Goal: Task Accomplishment & Management: Use online tool/utility

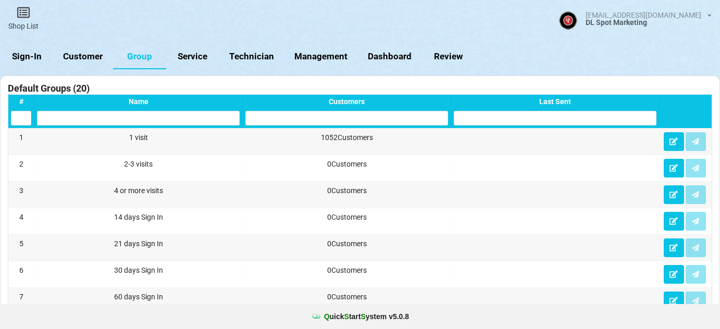
select select "25"
click at [32, 54] on link "Sign-In" at bounding box center [26, 56] width 53 height 25
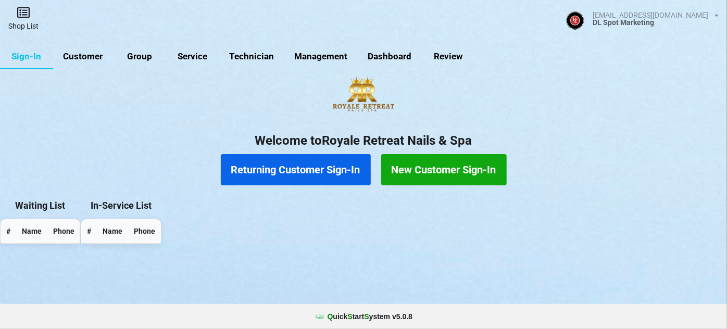
click at [23, 21] on link "Shop List" at bounding box center [23, 18] width 47 height 37
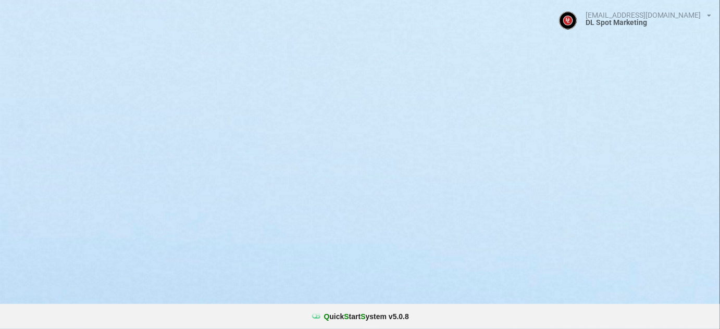
select select "25"
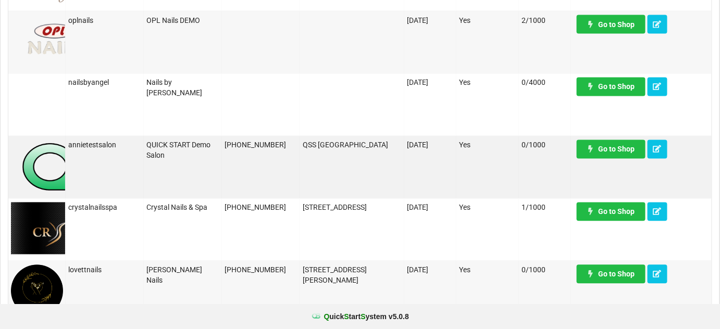
scroll to position [631, 0]
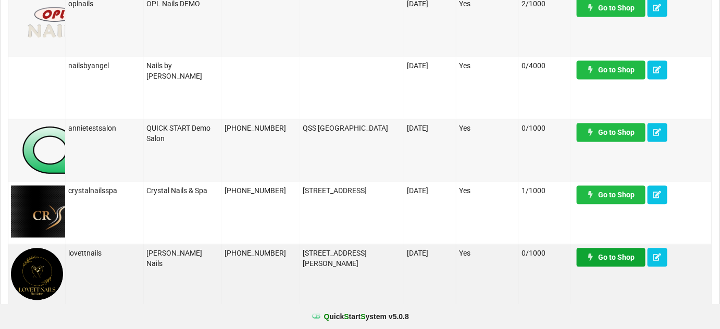
click at [602, 260] on link "Go to Shop" at bounding box center [610, 257] width 69 height 19
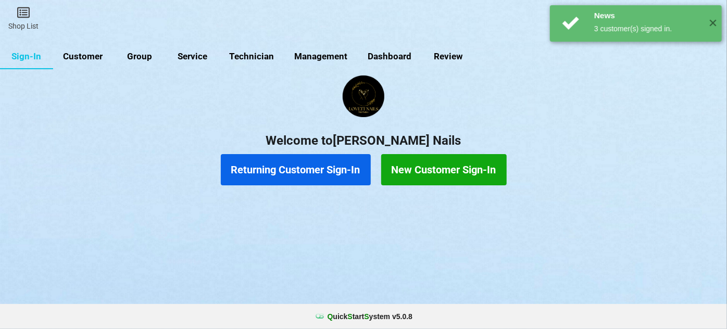
click at [85, 57] on link "Customer" at bounding box center [83, 56] width 60 height 25
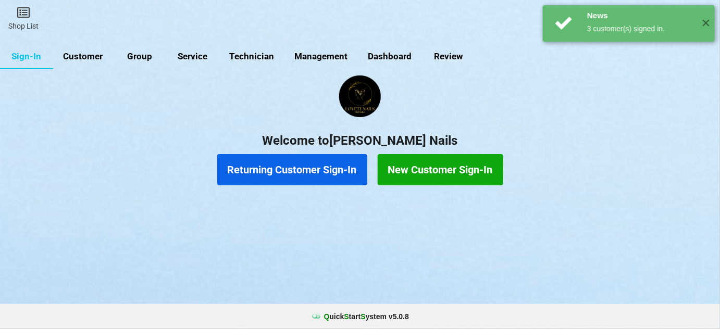
select select "25"
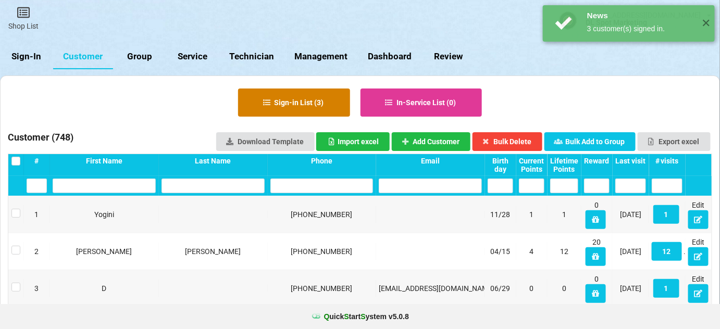
click at [290, 107] on button "Sign-in List ( 3 )" at bounding box center [294, 103] width 112 height 28
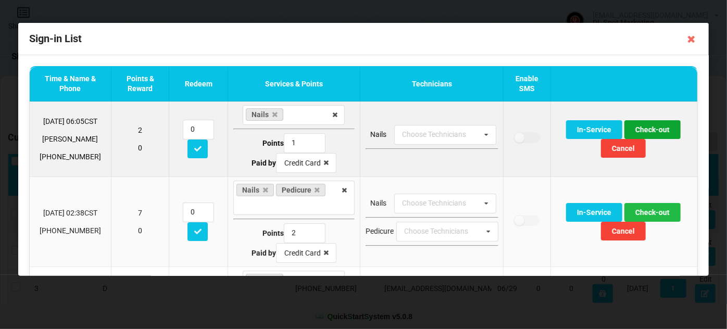
click at [647, 131] on button "Check-out" at bounding box center [652, 129] width 56 height 19
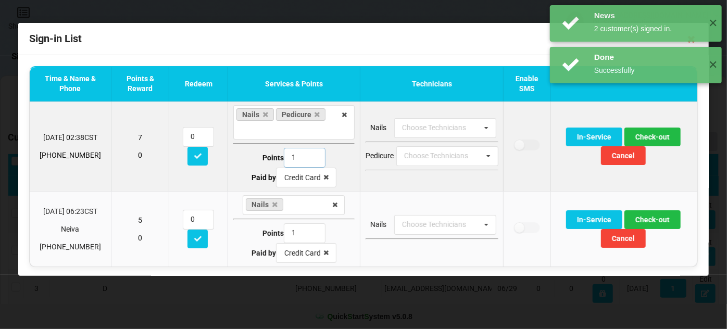
type input "1"
click at [309, 160] on input "1" at bounding box center [305, 158] width 42 height 20
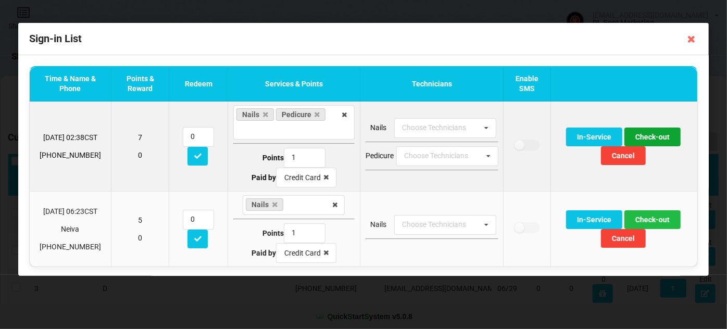
click at [649, 136] on button "Check-out" at bounding box center [652, 137] width 56 height 19
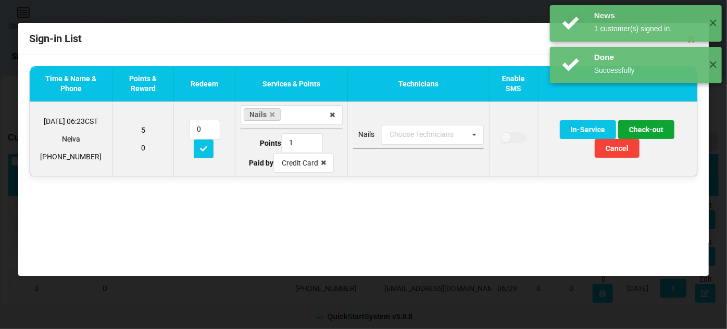
click at [654, 129] on button "Check-out" at bounding box center [646, 129] width 56 height 19
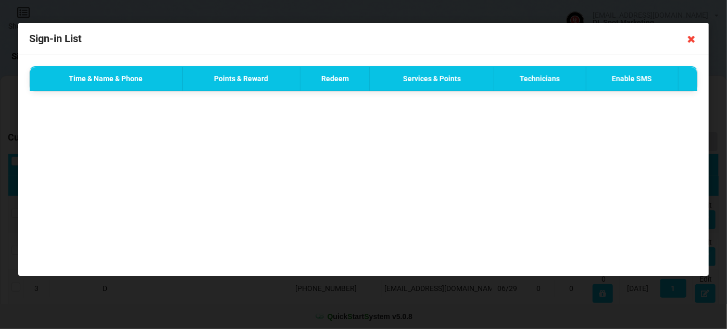
click at [692, 40] on icon at bounding box center [691, 39] width 17 height 17
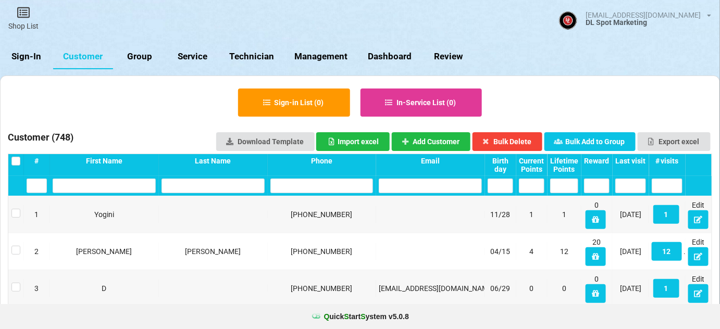
click at [25, 59] on link "Sign-In" at bounding box center [26, 56] width 53 height 25
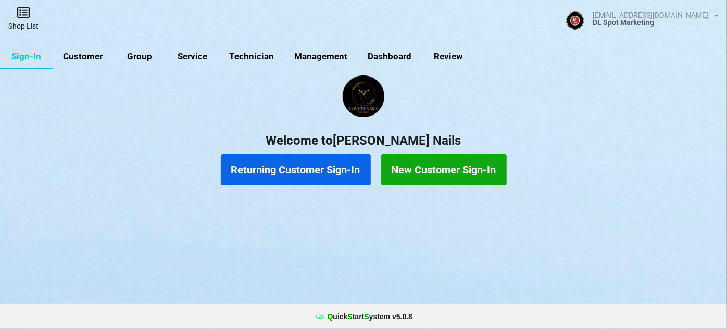
click at [22, 16] on icon at bounding box center [23, 12] width 15 height 12
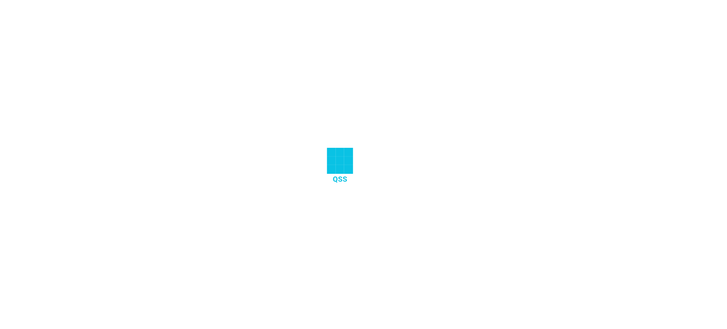
select select "25"
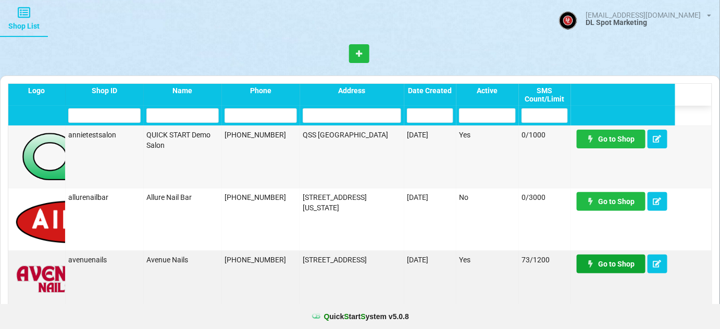
click at [616, 259] on link "Go to Shop" at bounding box center [610, 264] width 69 height 19
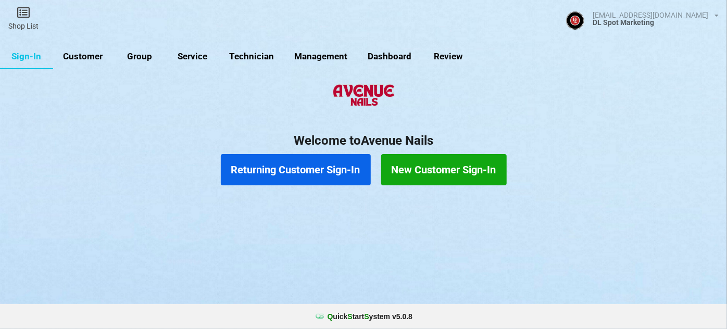
click at [88, 55] on link "Customer" at bounding box center [83, 56] width 60 height 25
select select "25"
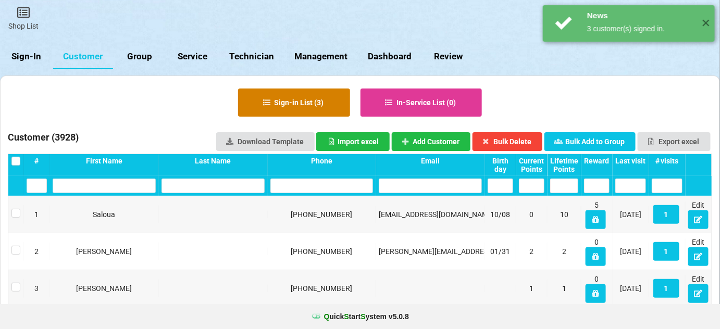
click at [313, 101] on button "Sign-in List ( 3 )" at bounding box center [294, 103] width 112 height 28
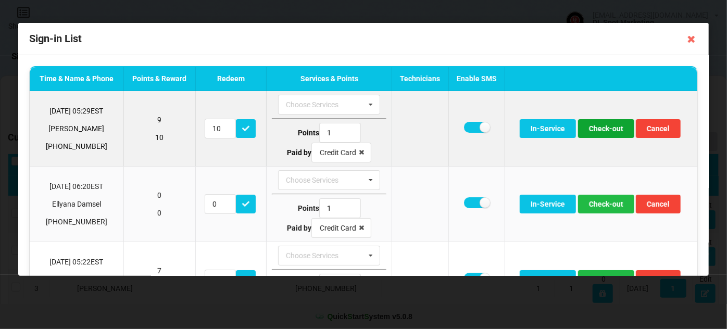
click at [607, 127] on button "Check-out" at bounding box center [606, 128] width 56 height 19
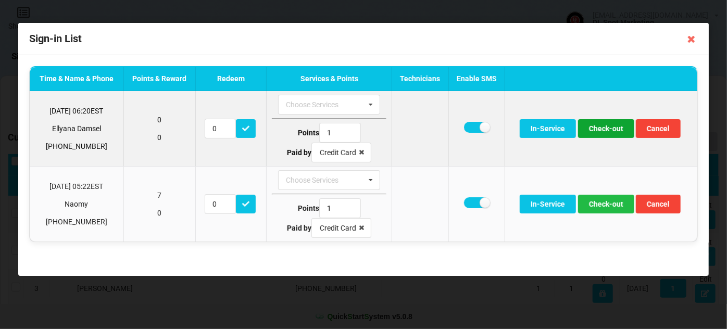
click at [606, 131] on button "Check-out" at bounding box center [606, 128] width 56 height 19
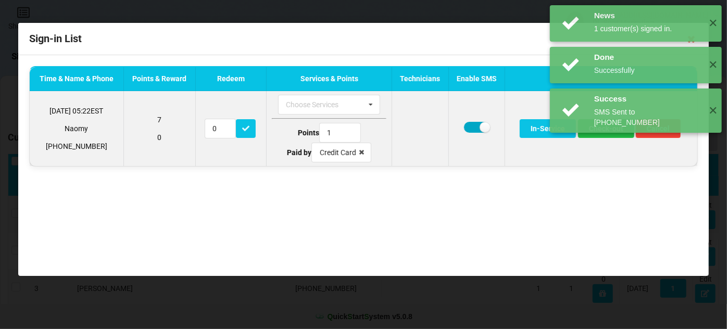
click at [468, 129] on label at bounding box center [477, 127] width 26 height 11
checkbox input "false"
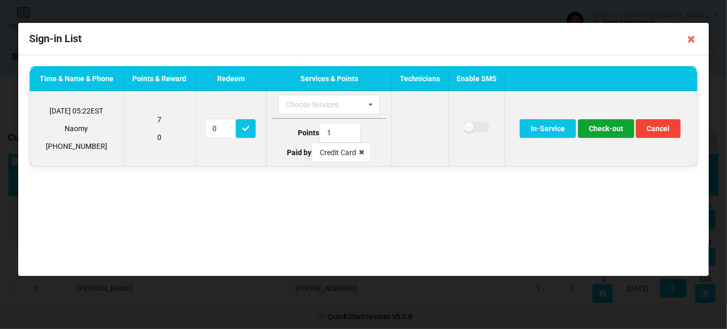
click at [609, 132] on button "Check-out" at bounding box center [606, 128] width 56 height 19
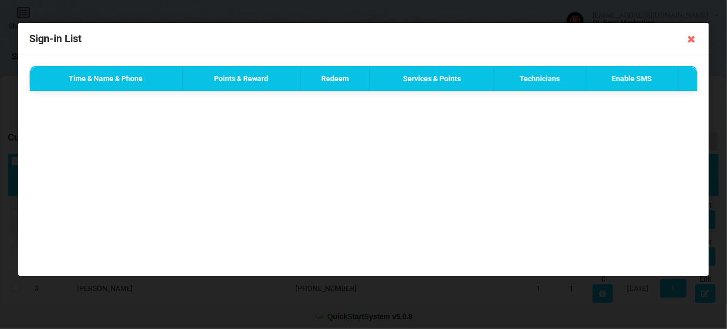
click at [694, 39] on icon at bounding box center [691, 39] width 17 height 17
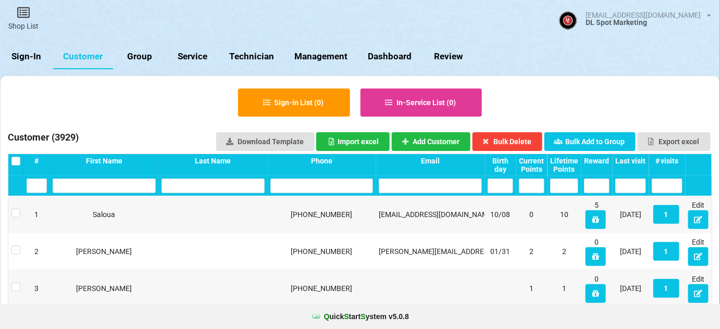
click at [25, 57] on link "Sign-In" at bounding box center [26, 56] width 53 height 25
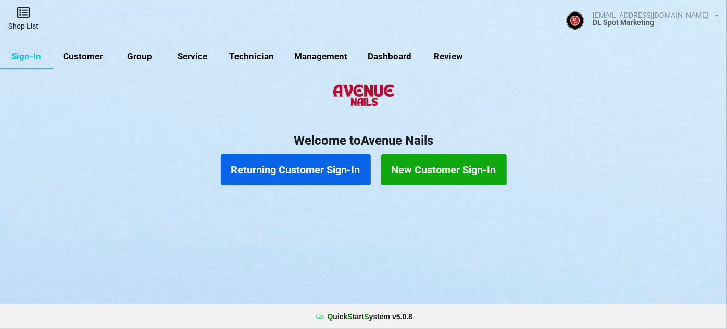
click at [30, 20] on link "Shop List" at bounding box center [23, 18] width 47 height 37
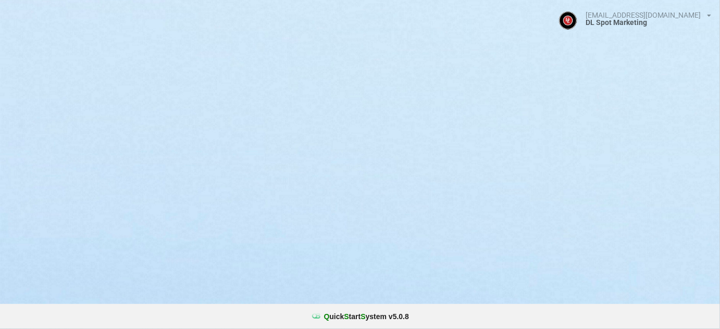
select select "25"
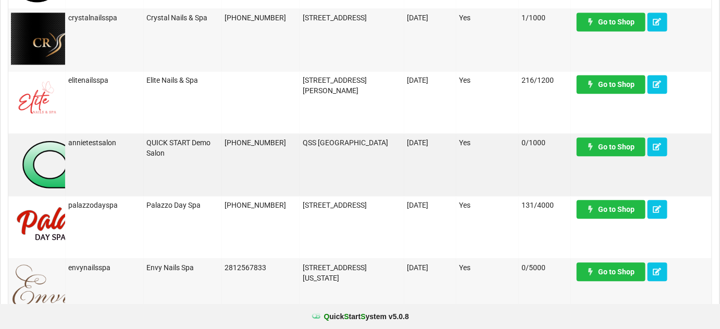
scroll to position [694, 0]
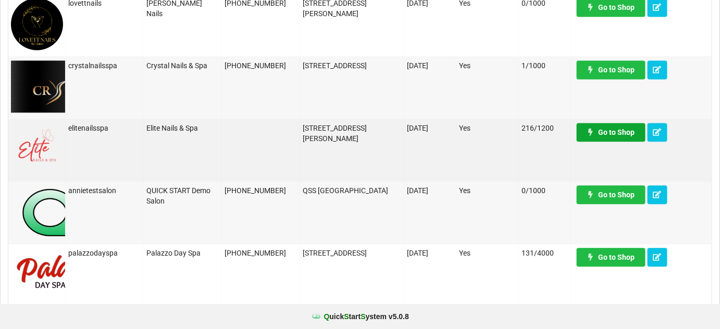
click at [622, 135] on link "Go to Shop" at bounding box center [610, 132] width 69 height 19
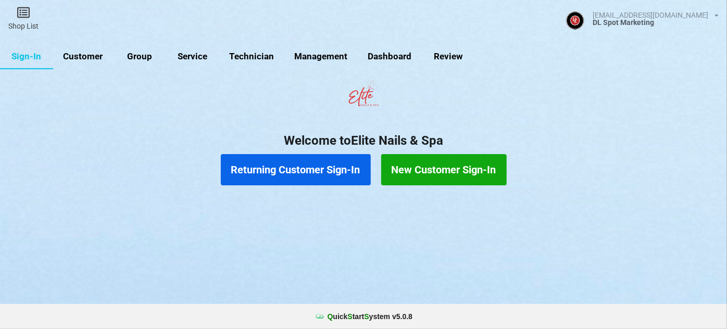
click at [215, 107] on link "Customer" at bounding box center [229, 113] width 29 height 12
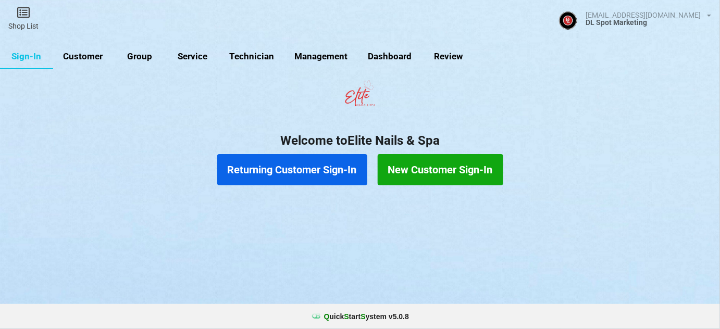
select select "25"
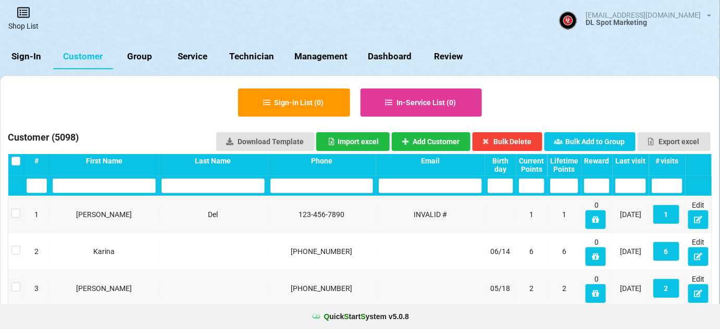
click at [27, 17] on icon at bounding box center [23, 12] width 15 height 12
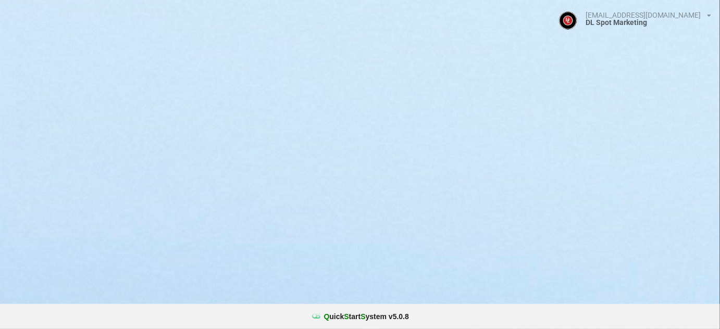
select select "25"
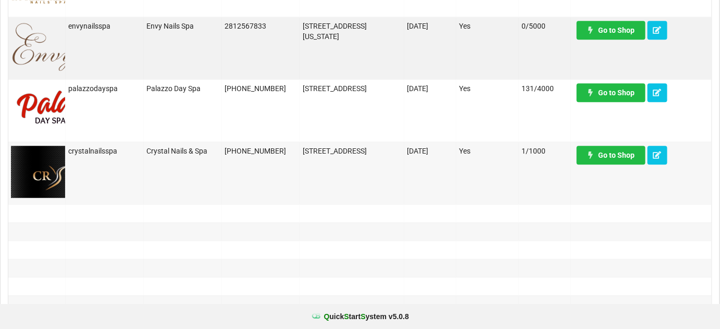
scroll to position [883, 0]
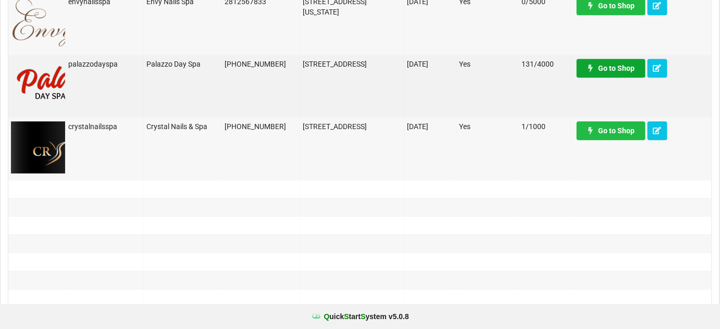
click at [620, 69] on link "Go to Shop" at bounding box center [610, 68] width 69 height 19
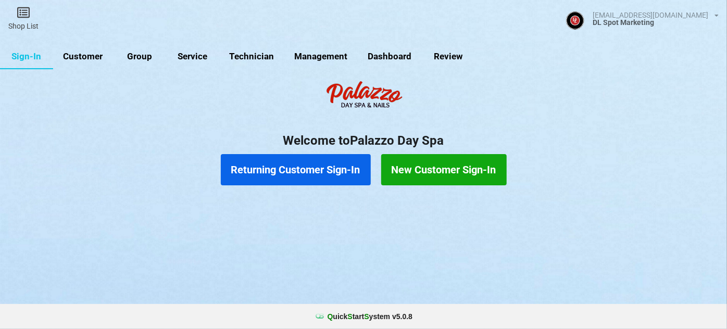
click at [84, 55] on link "Customer" at bounding box center [83, 56] width 60 height 25
select select "25"
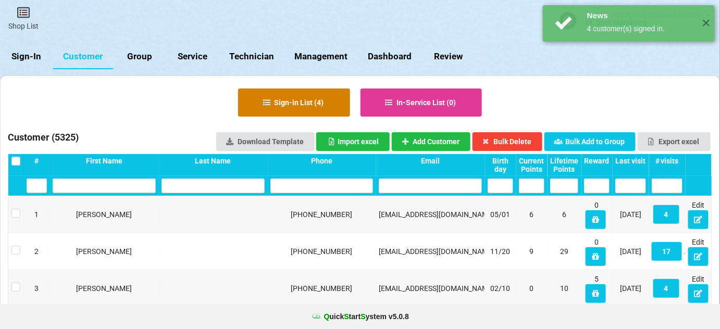
click at [277, 106] on button "Sign-in List ( 4 )" at bounding box center [294, 103] width 112 height 28
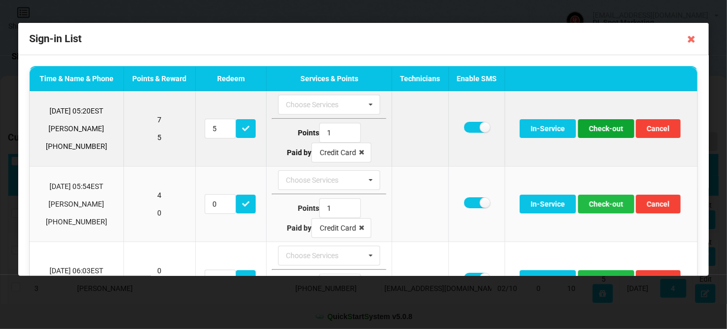
click at [609, 129] on button "Check-out" at bounding box center [606, 128] width 56 height 19
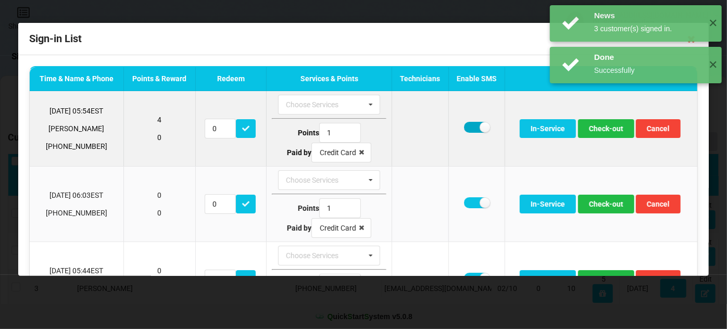
click at [470, 127] on label at bounding box center [477, 127] width 26 height 11
checkbox input "false"
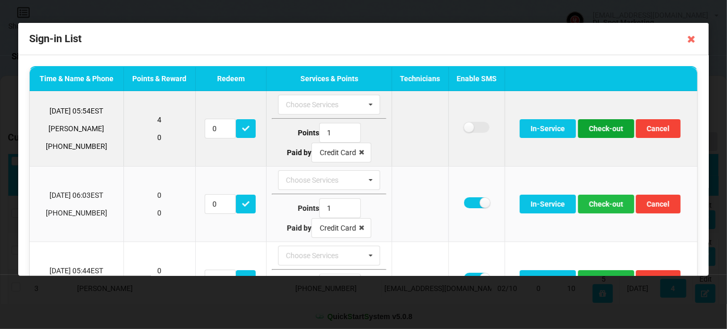
click at [613, 132] on button "Check-out" at bounding box center [606, 128] width 56 height 19
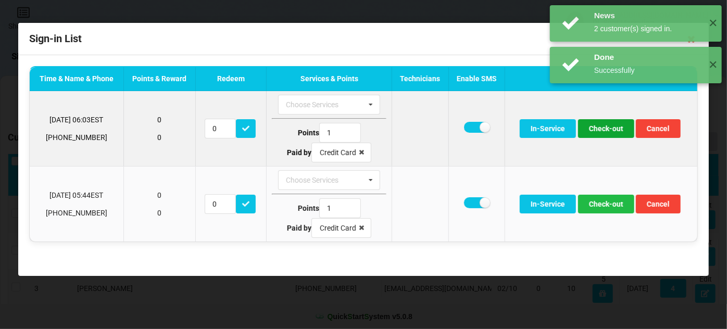
click at [603, 131] on button "Check-out" at bounding box center [606, 128] width 56 height 19
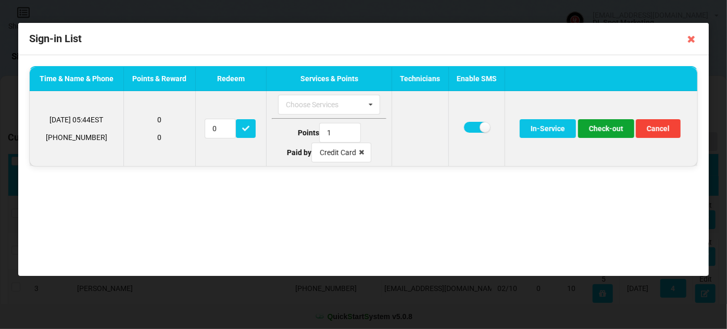
click at [610, 129] on button "Check-out" at bounding box center [606, 128] width 56 height 19
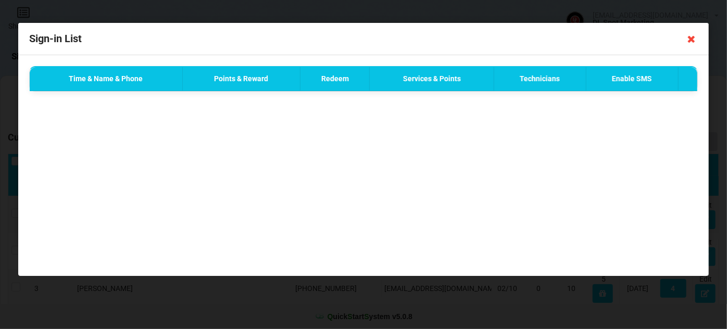
click at [691, 39] on icon at bounding box center [691, 39] width 17 height 17
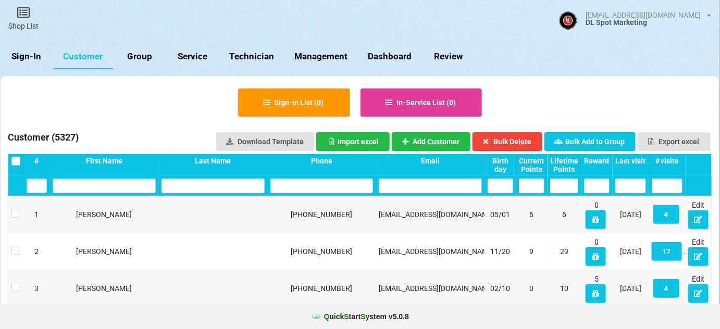
click at [24, 57] on link "Sign-In" at bounding box center [26, 56] width 53 height 25
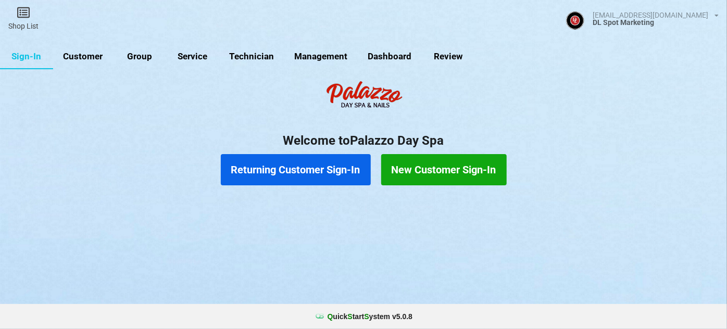
click at [21, 44] on link "Sign-In" at bounding box center [26, 56] width 53 height 25
